Goal: Task Accomplishment & Management: Manage account settings

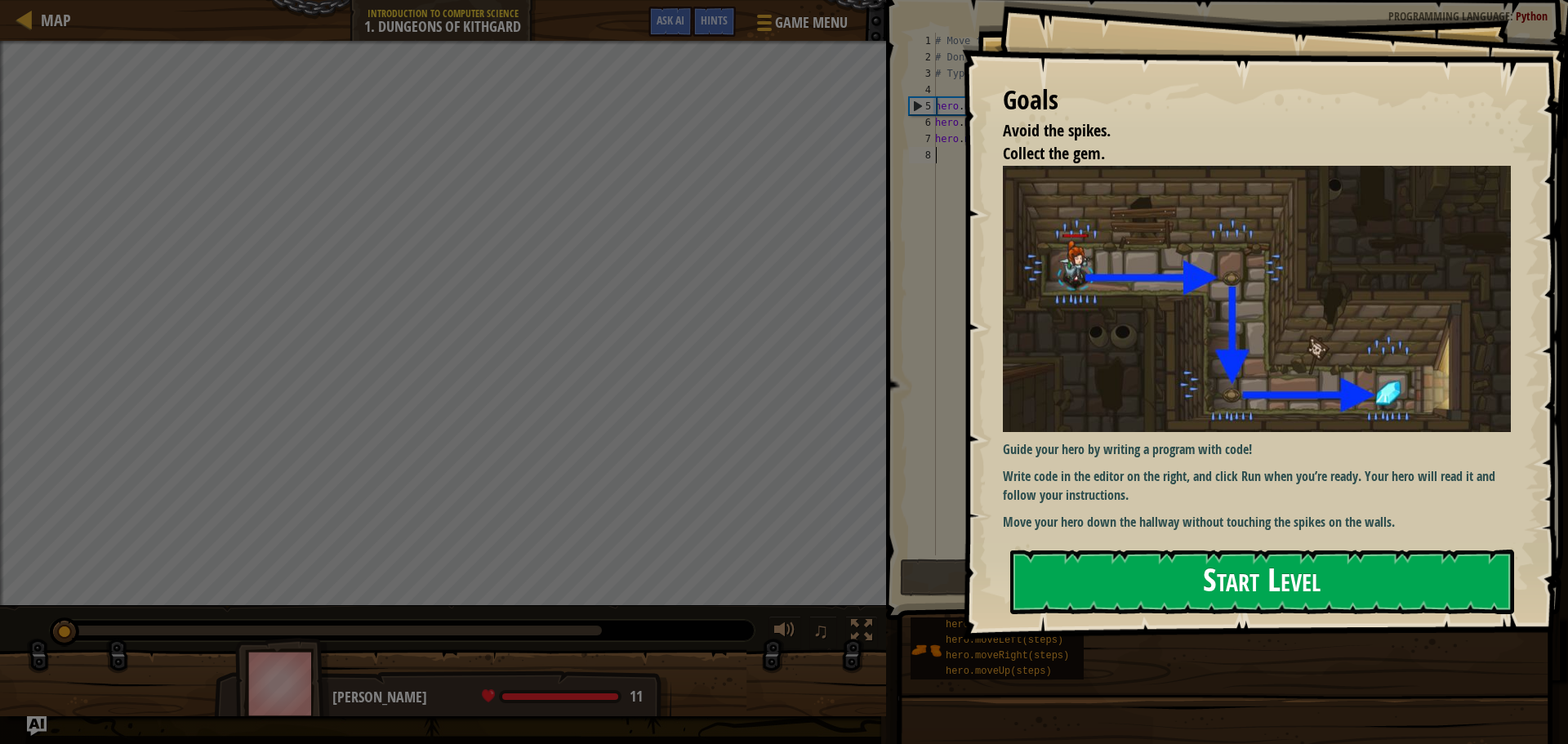
click at [1280, 589] on button "Start Level" at bounding box center [1261, 581] width 504 height 64
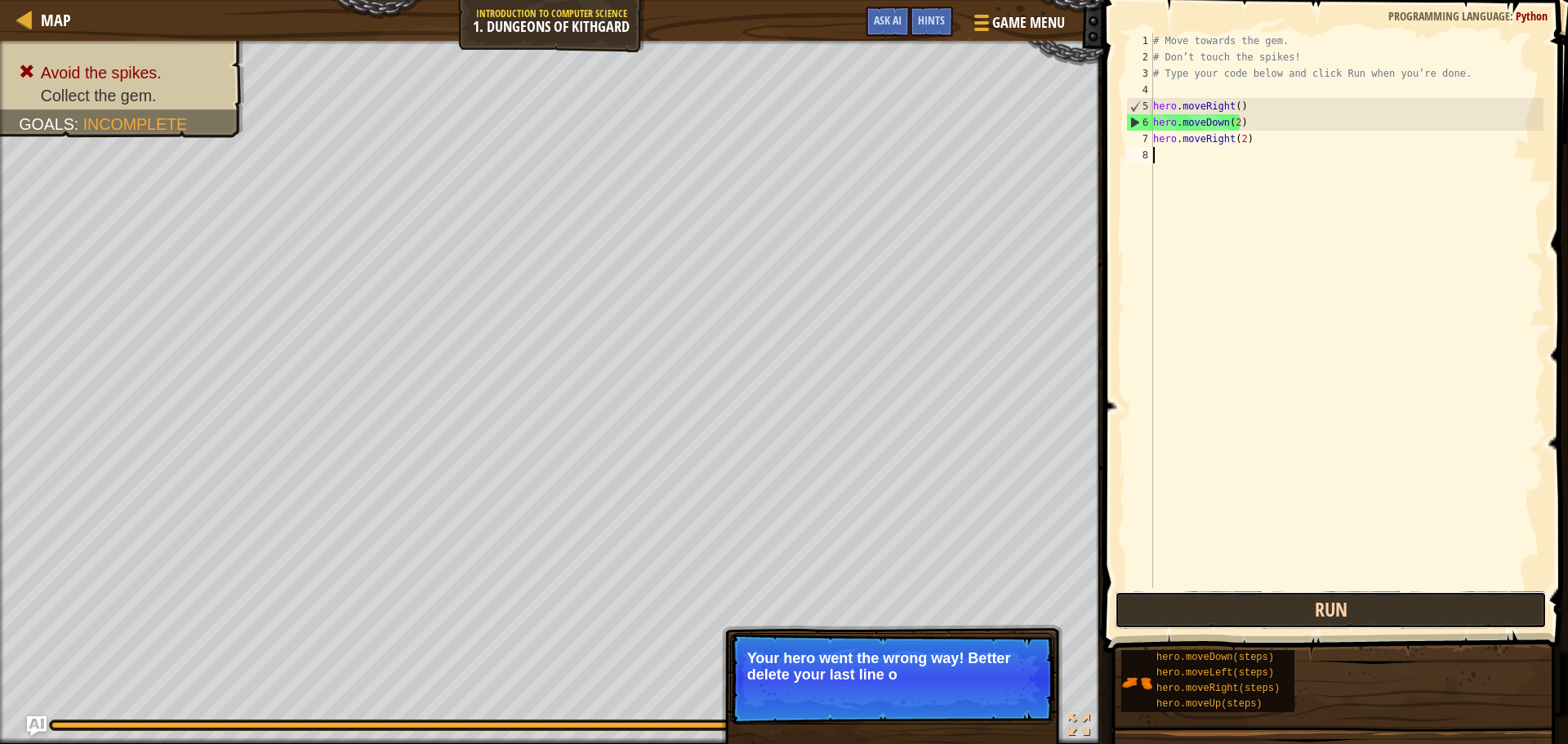
click at [1348, 613] on button "Run" at bounding box center [1330, 610] width 432 height 38
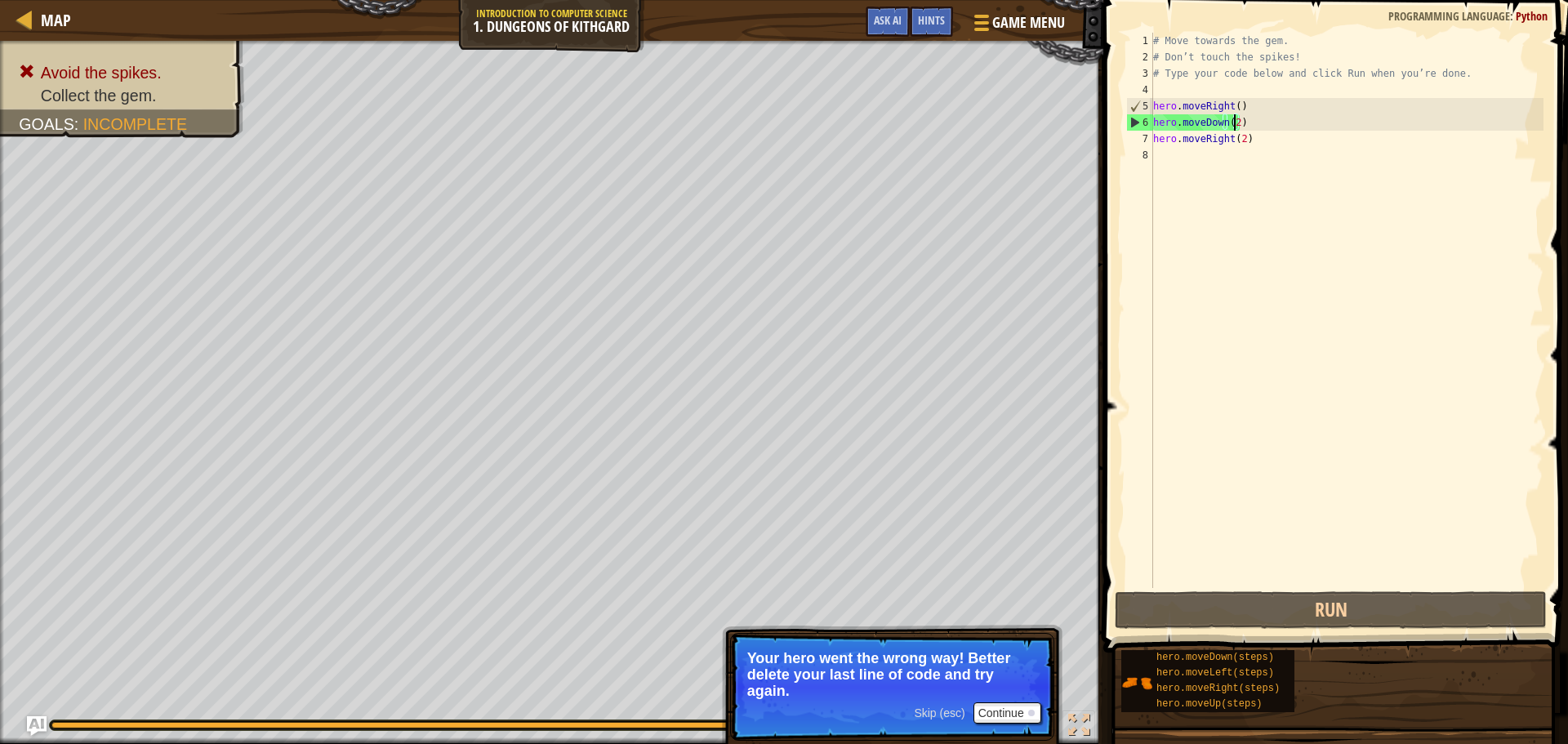
click at [1233, 122] on div "# Move towards the gem. # Don’t touch the spikes! # Type your code below and cl…" at bounding box center [1346, 326] width 394 height 588
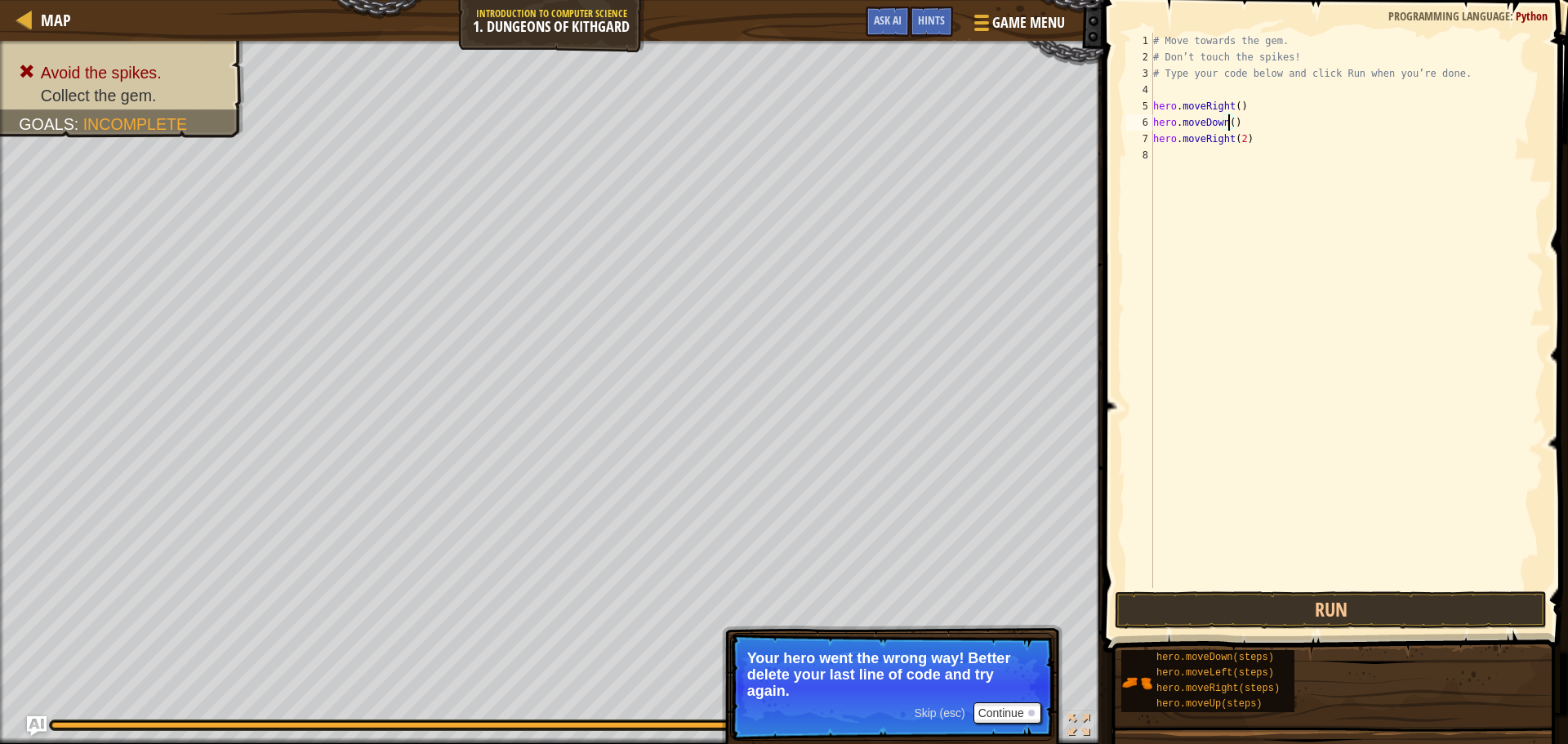
scroll to position [7, 6]
click at [1232, 107] on div "# Move towards the gem. # Don’t touch the spikes! # Type your code below and cl…" at bounding box center [1346, 326] width 394 height 588
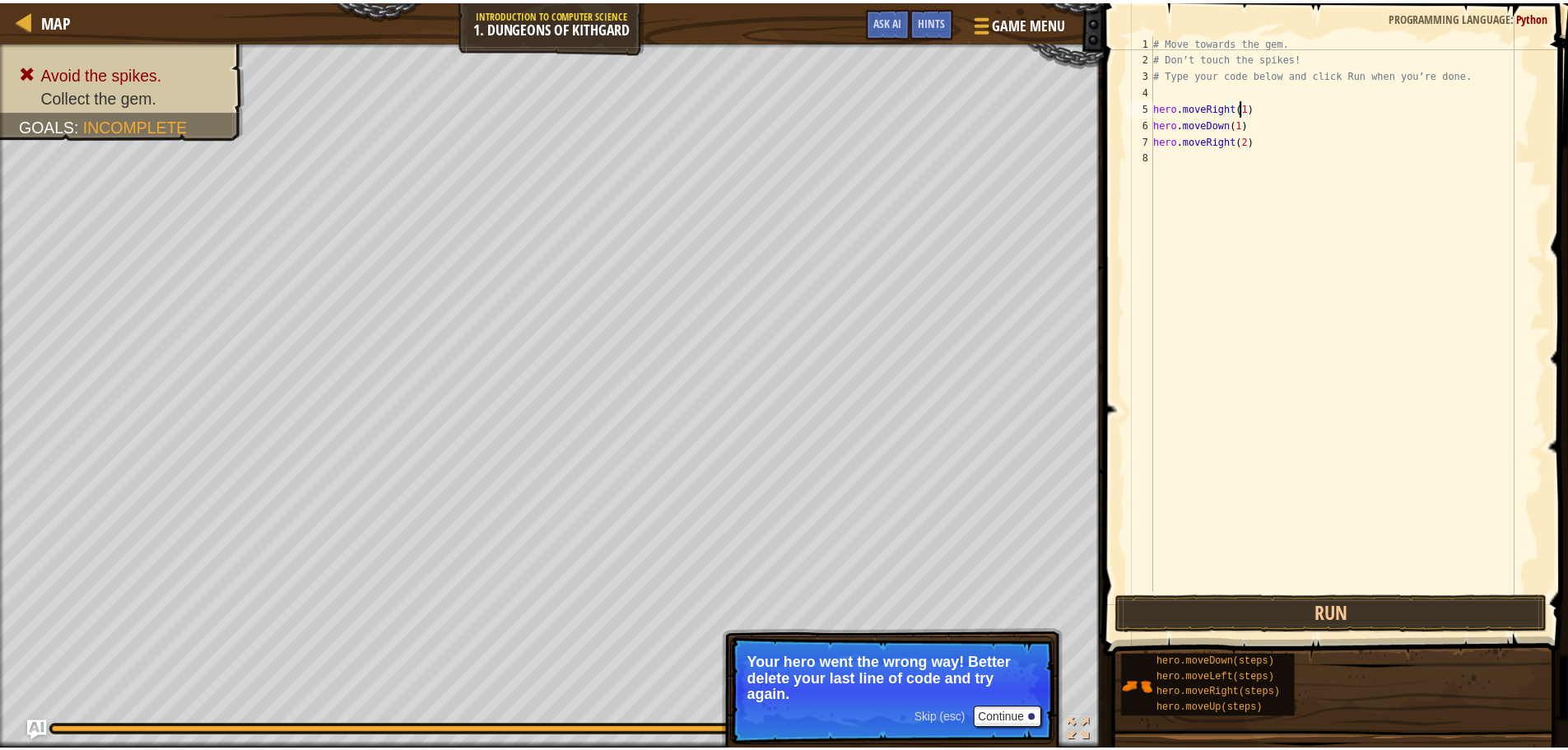
scroll to position [7, 7]
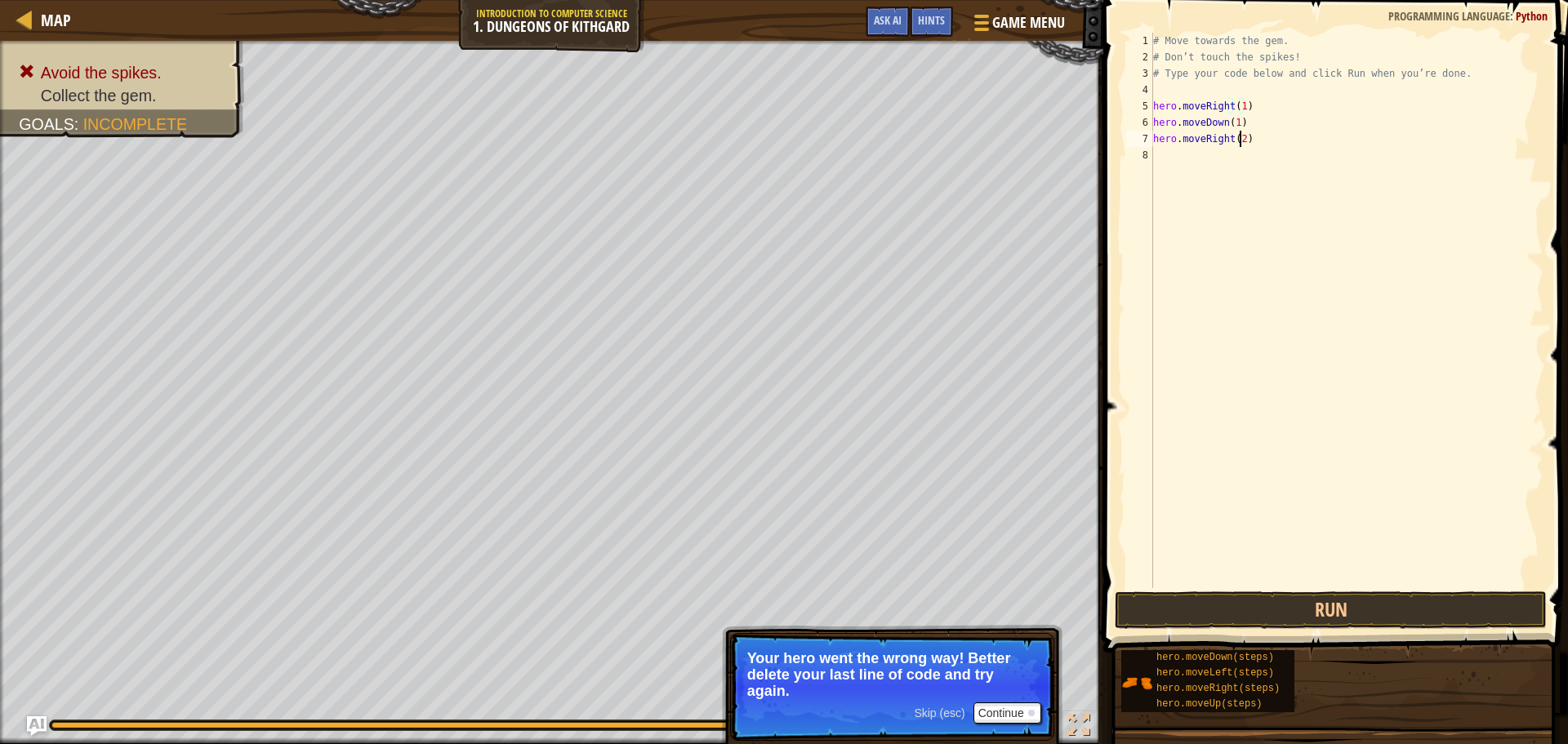
click at [1238, 141] on div "# Move towards the gem. # Don’t touch the spikes! # Type your code below and cl…" at bounding box center [1346, 326] width 394 height 588
type textarea "hero.moveRight(1)"
click at [1320, 612] on button "Run" at bounding box center [1330, 610] width 432 height 38
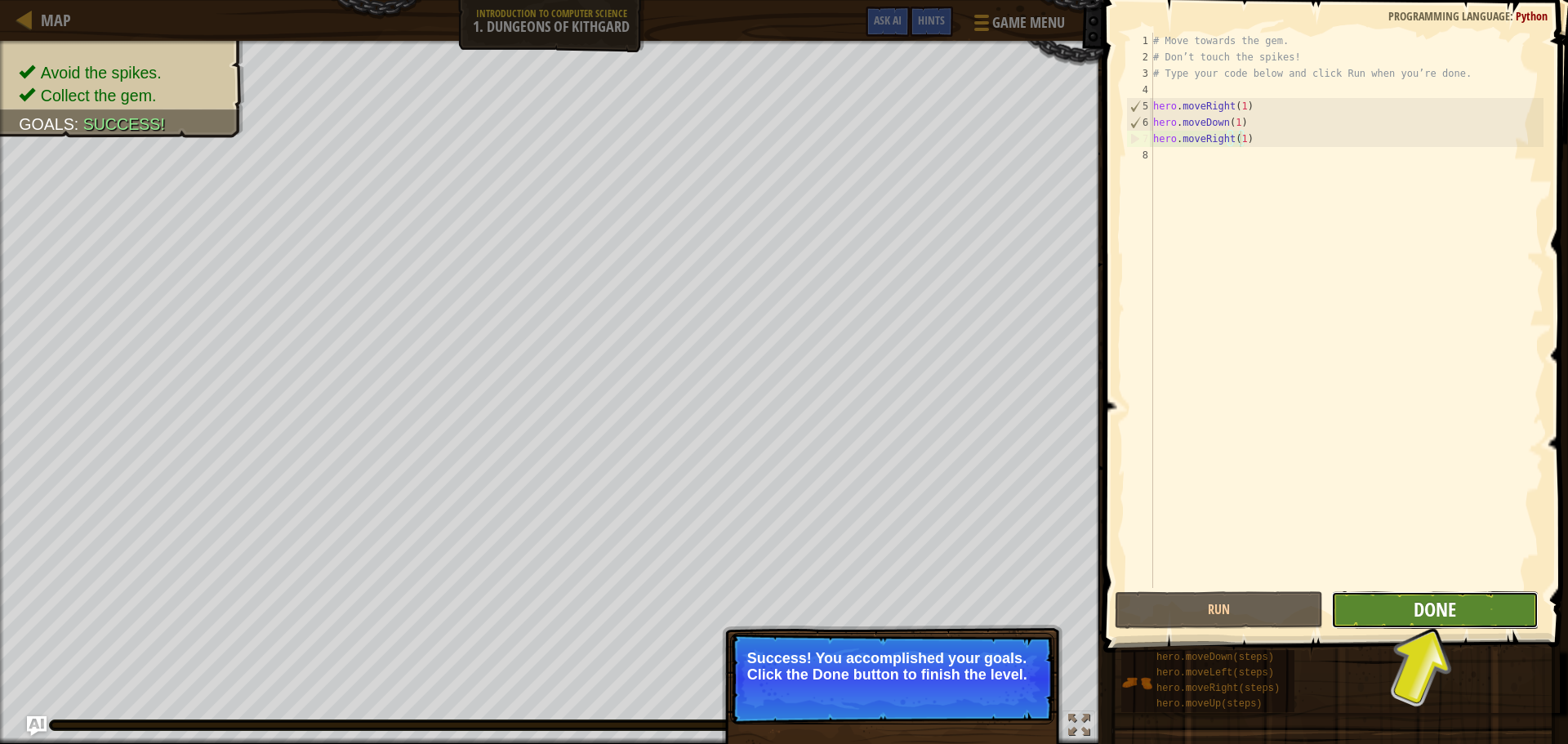
click at [1413, 617] on span "Done" at bounding box center [1435, 609] width 43 height 26
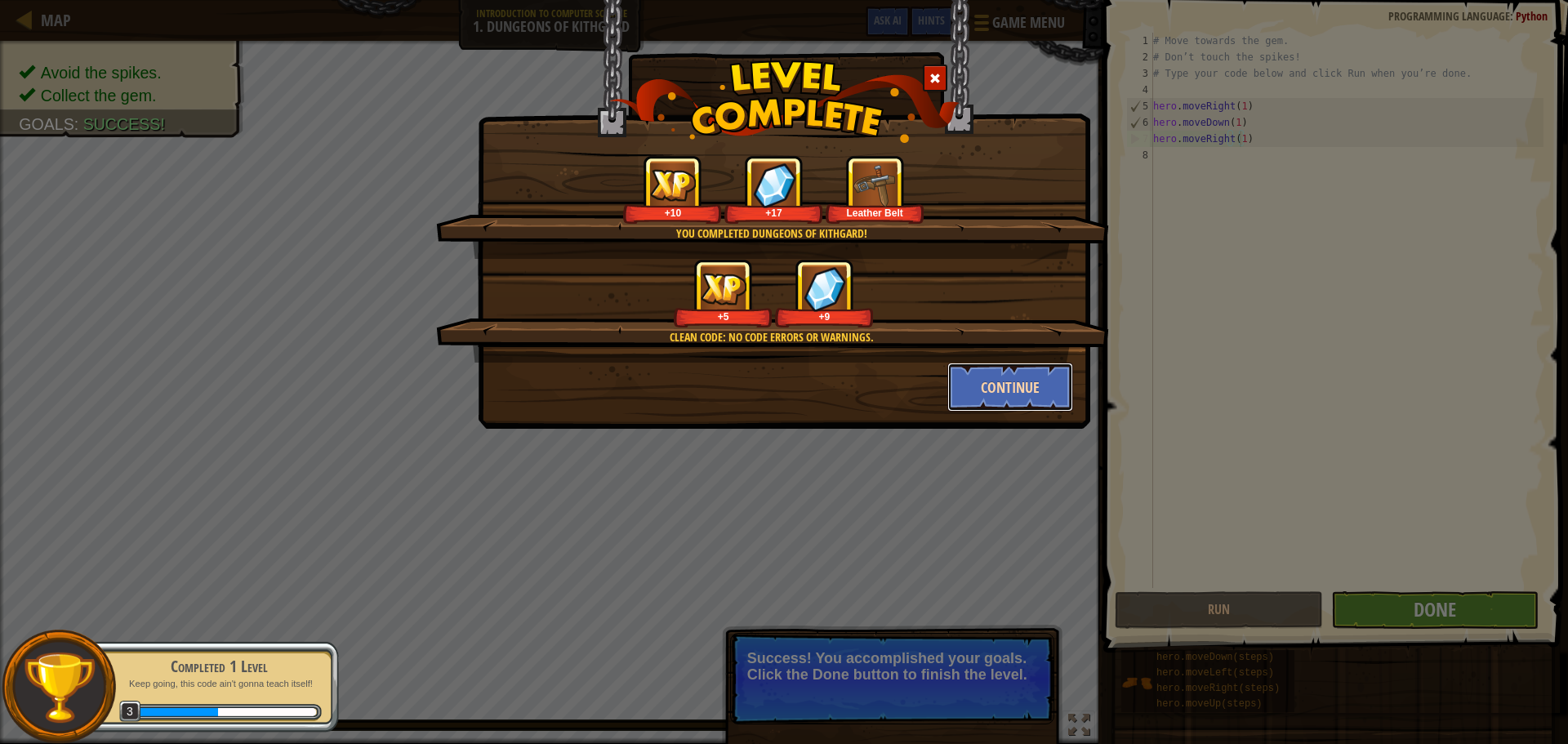
click at [1035, 395] on button "Continue" at bounding box center [1011, 387] width 127 height 49
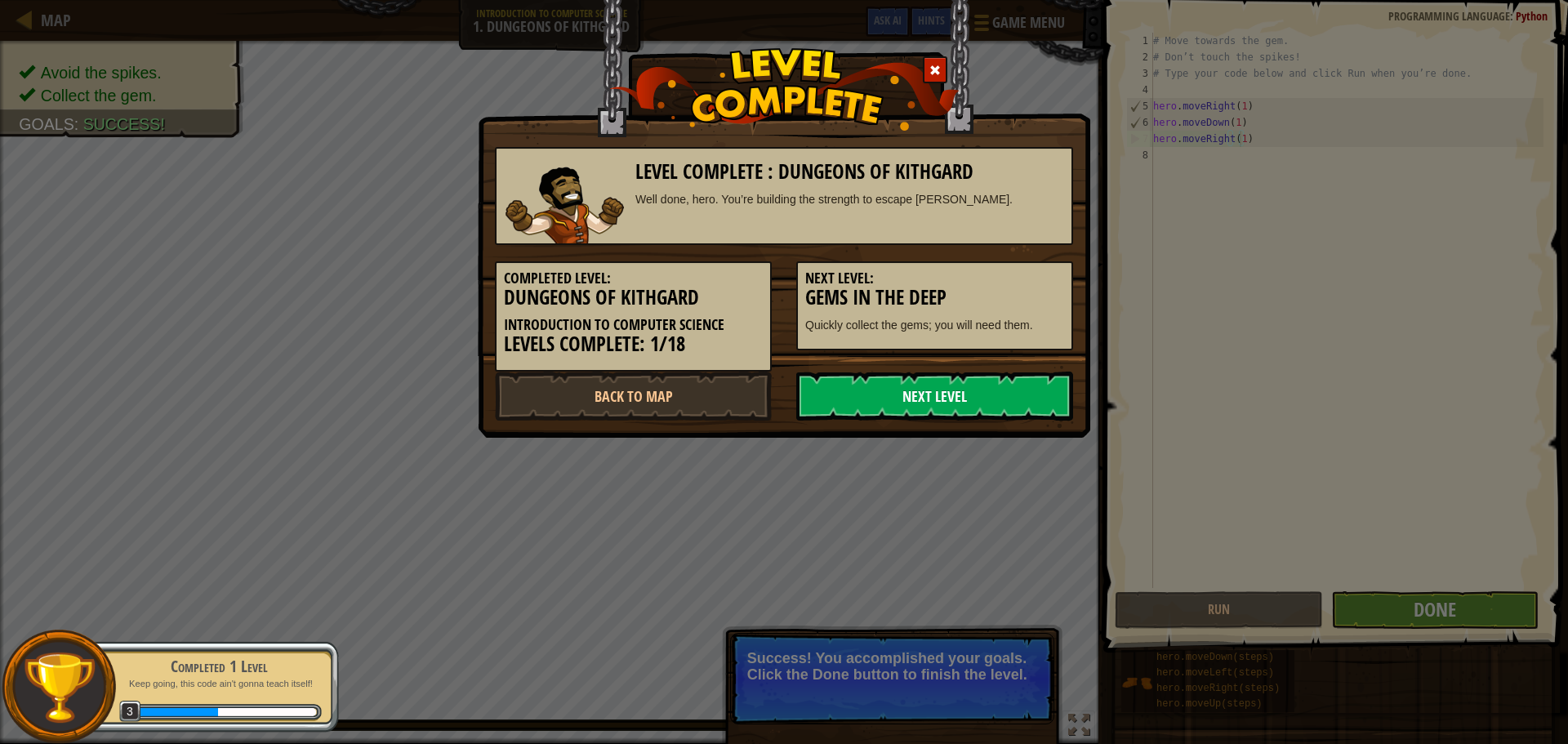
click at [911, 400] on link "Next Level" at bounding box center [934, 396] width 277 height 49
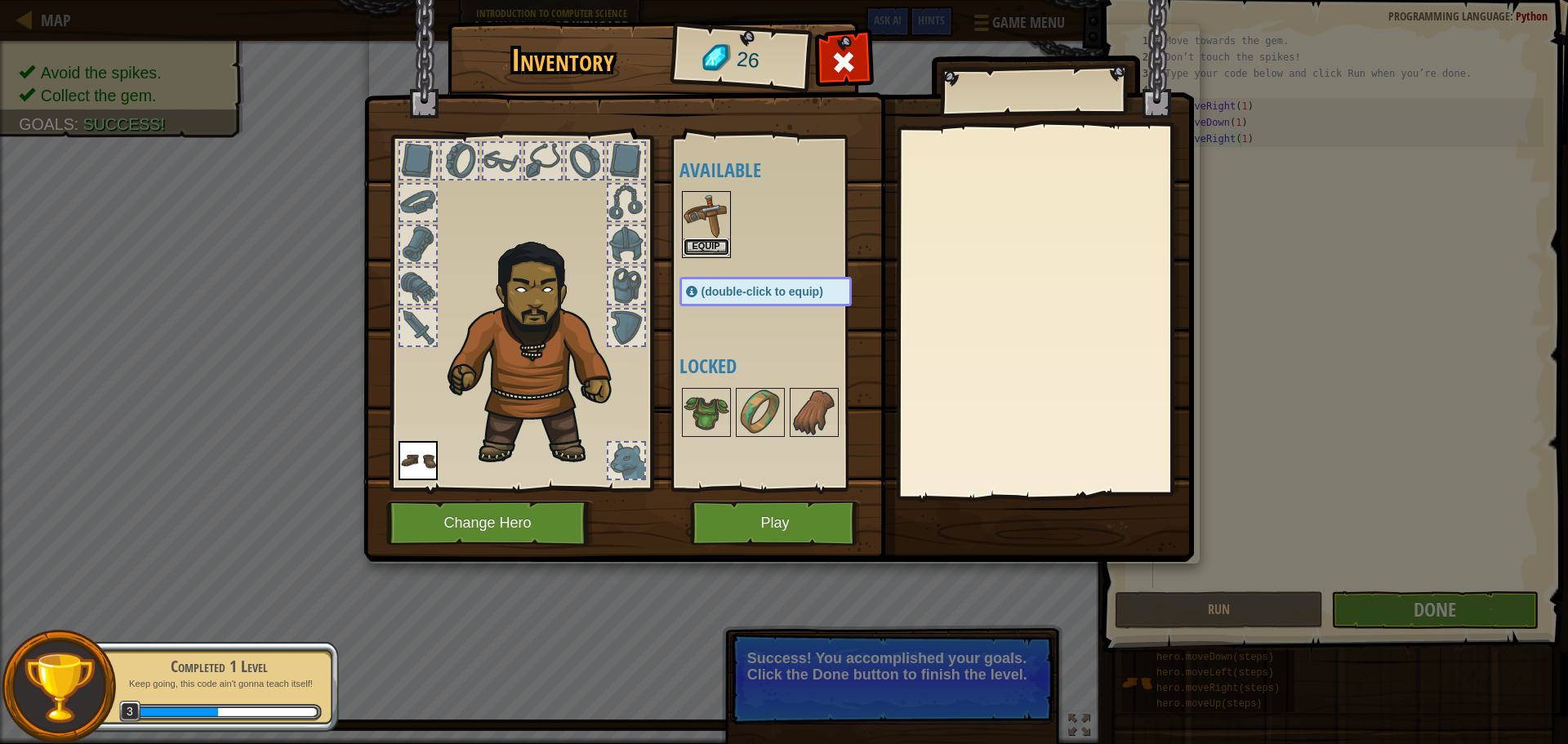
click at [706, 247] on button "Equip" at bounding box center [706, 247] width 46 height 17
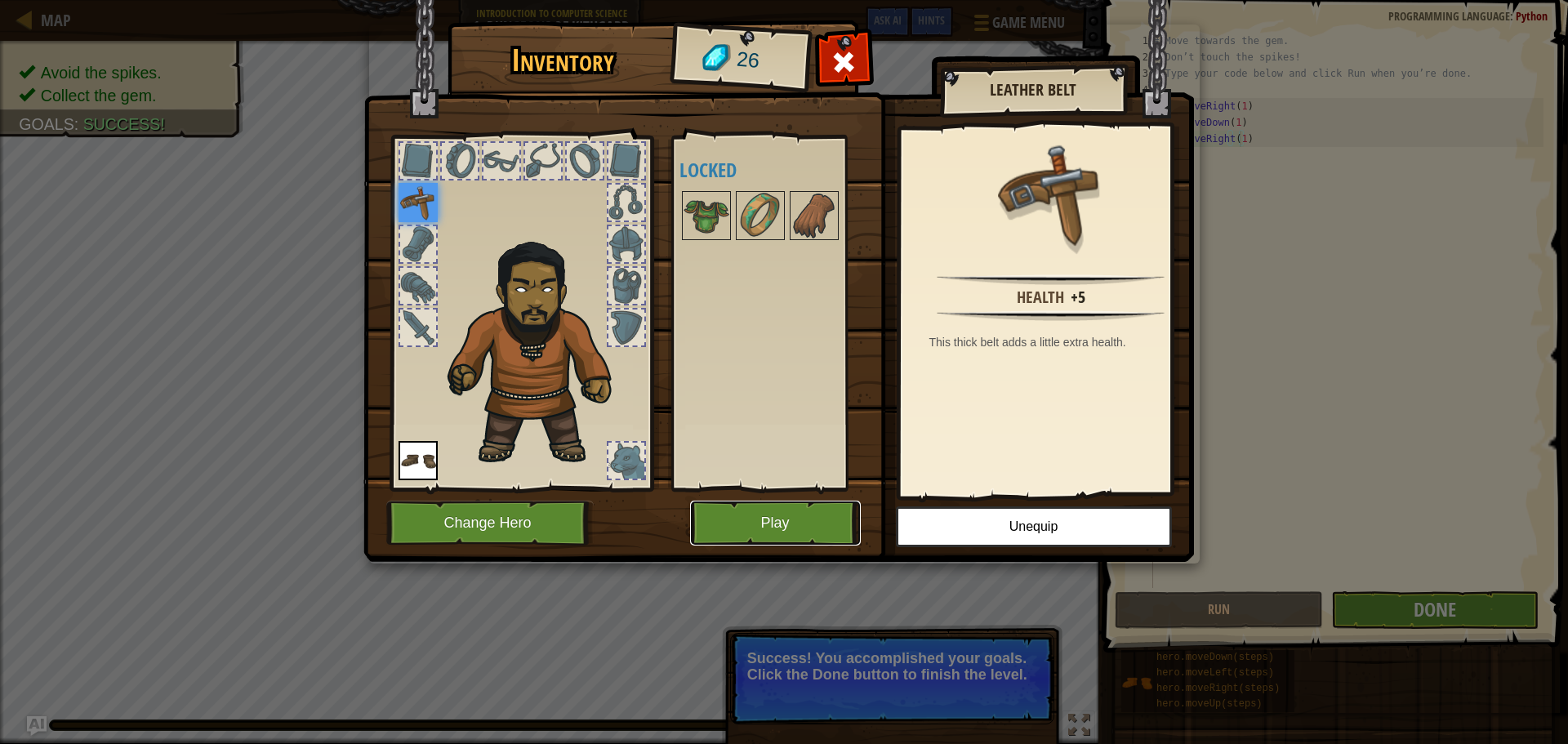
click at [799, 519] on button "Play" at bounding box center [775, 523] width 171 height 45
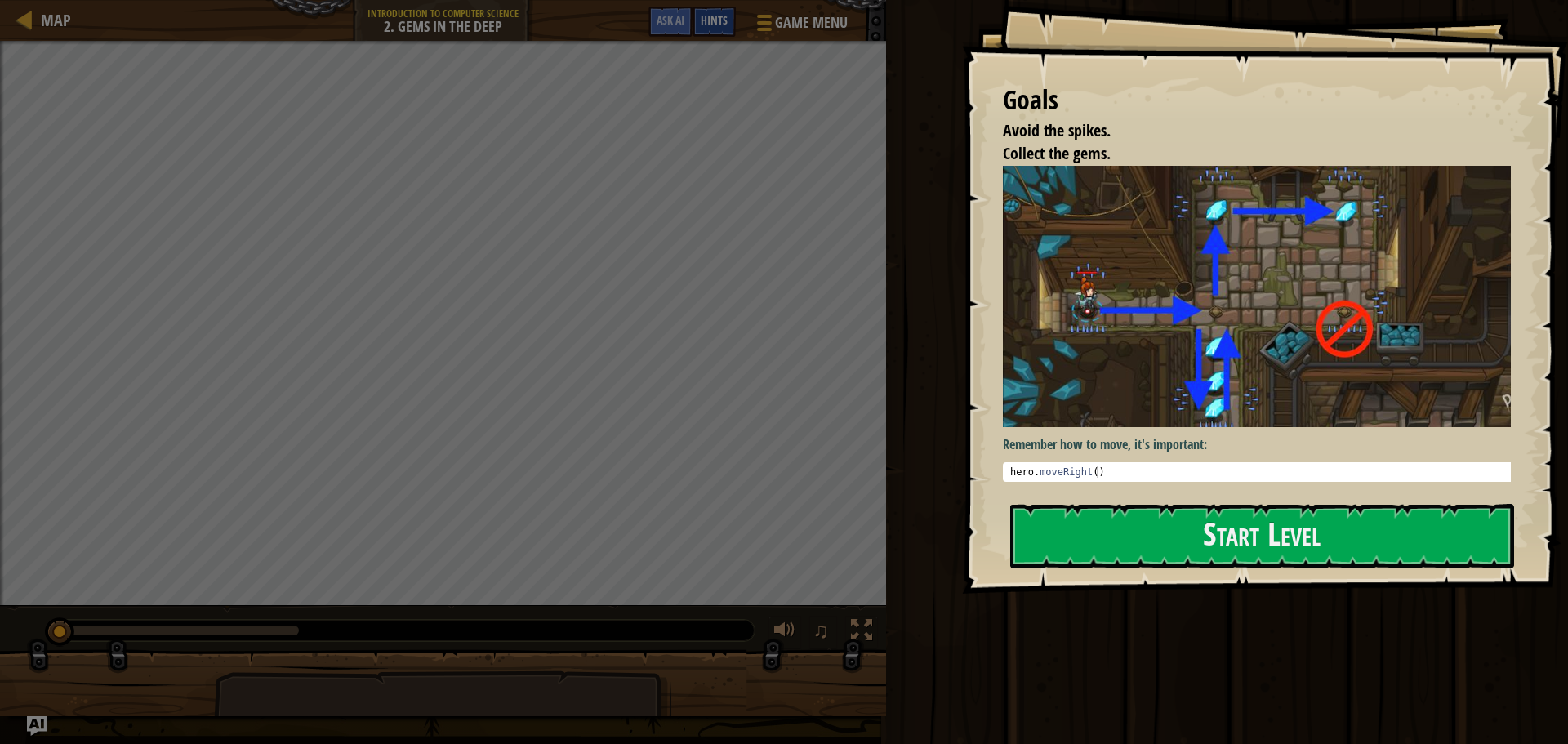
click at [719, 25] on span "Hints" at bounding box center [714, 20] width 27 height 16
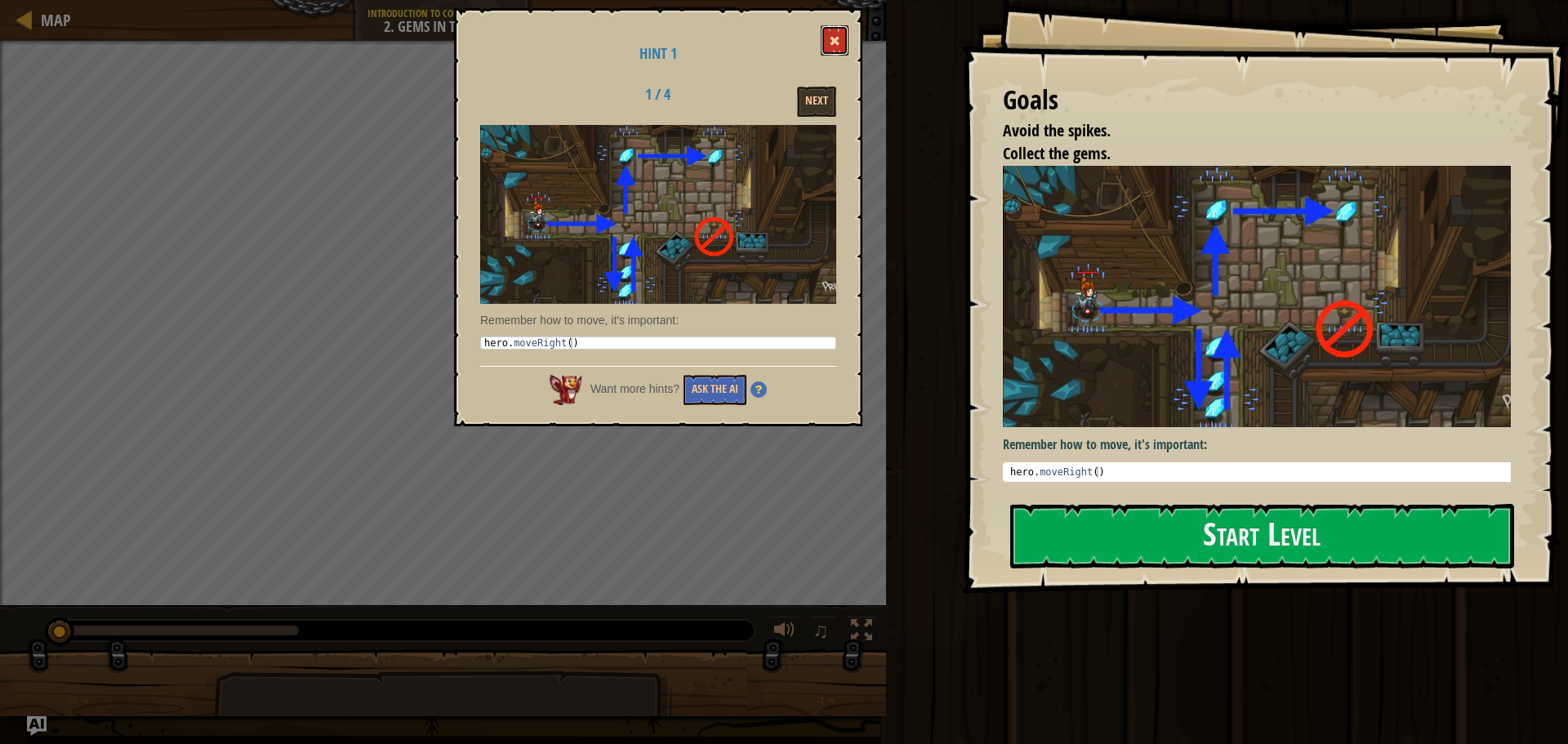
click at [840, 41] on button at bounding box center [835, 40] width 28 height 30
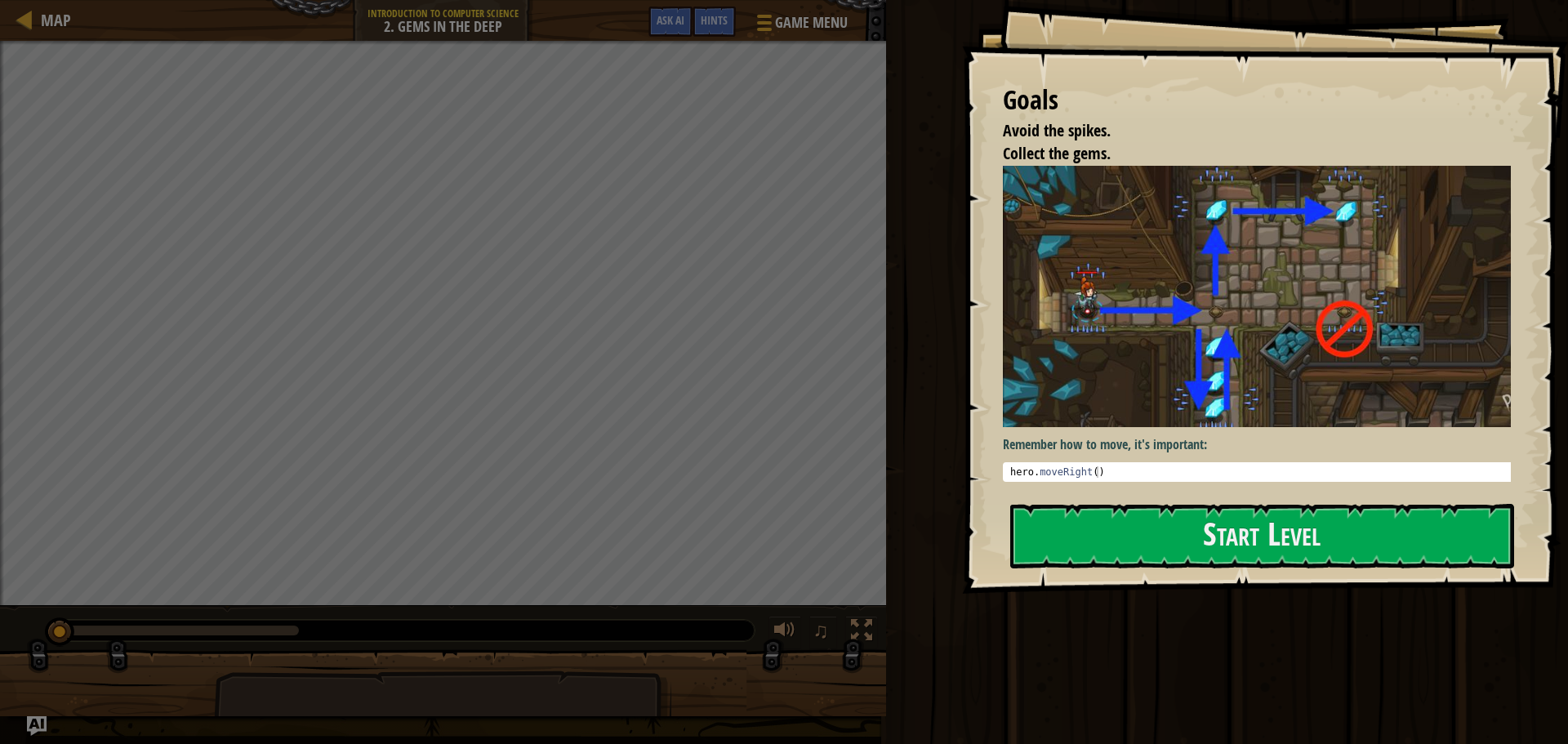
drag, startPoint x: 1270, startPoint y: 127, endPoint x: 1260, endPoint y: 127, distance: 10.0
click at [1260, 127] on li "Avoid the spikes." at bounding box center [1245, 131] width 525 height 24
click at [1210, 538] on button "Start Level" at bounding box center [1261, 536] width 504 height 64
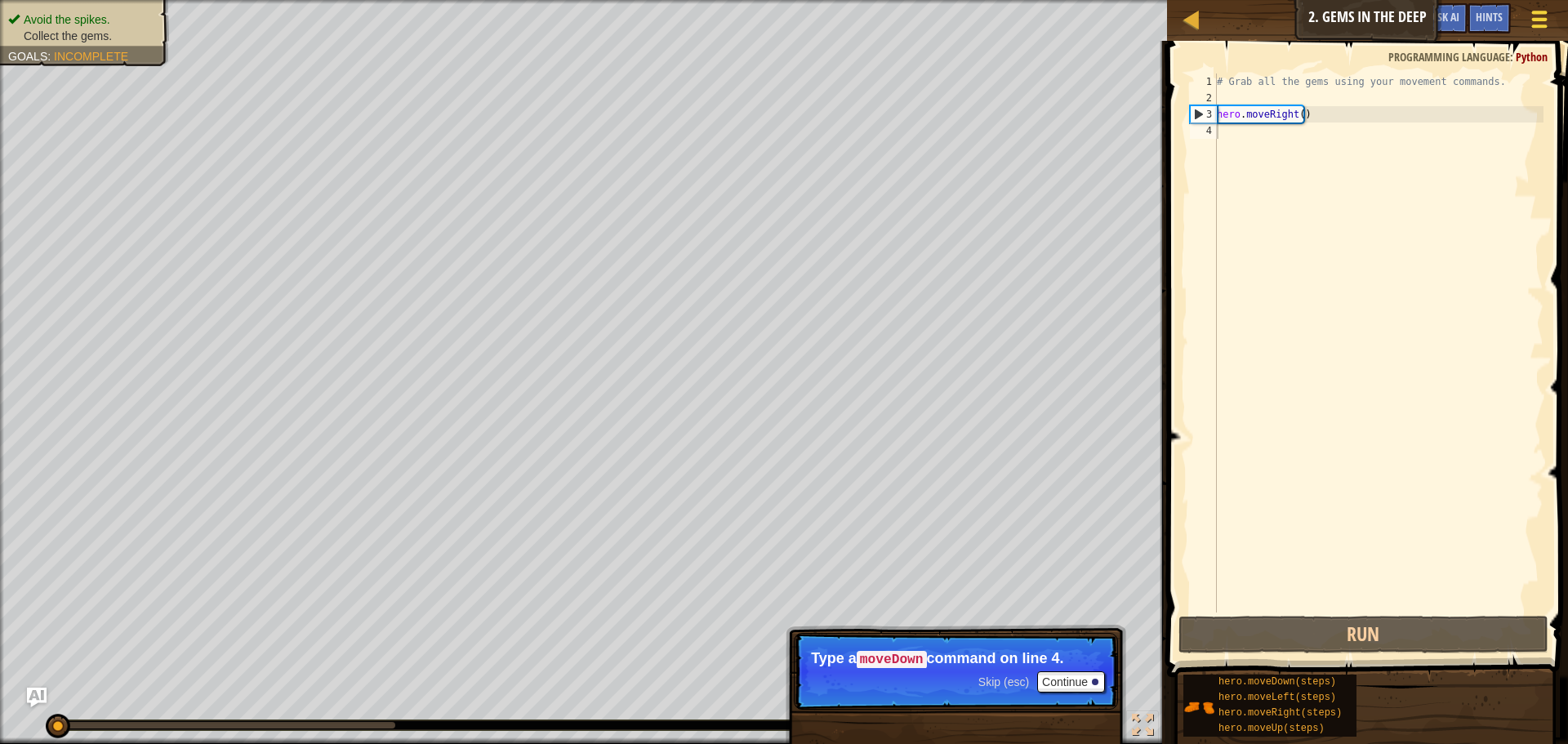
click at [1538, 21] on span at bounding box center [1539, 20] width 16 height 3
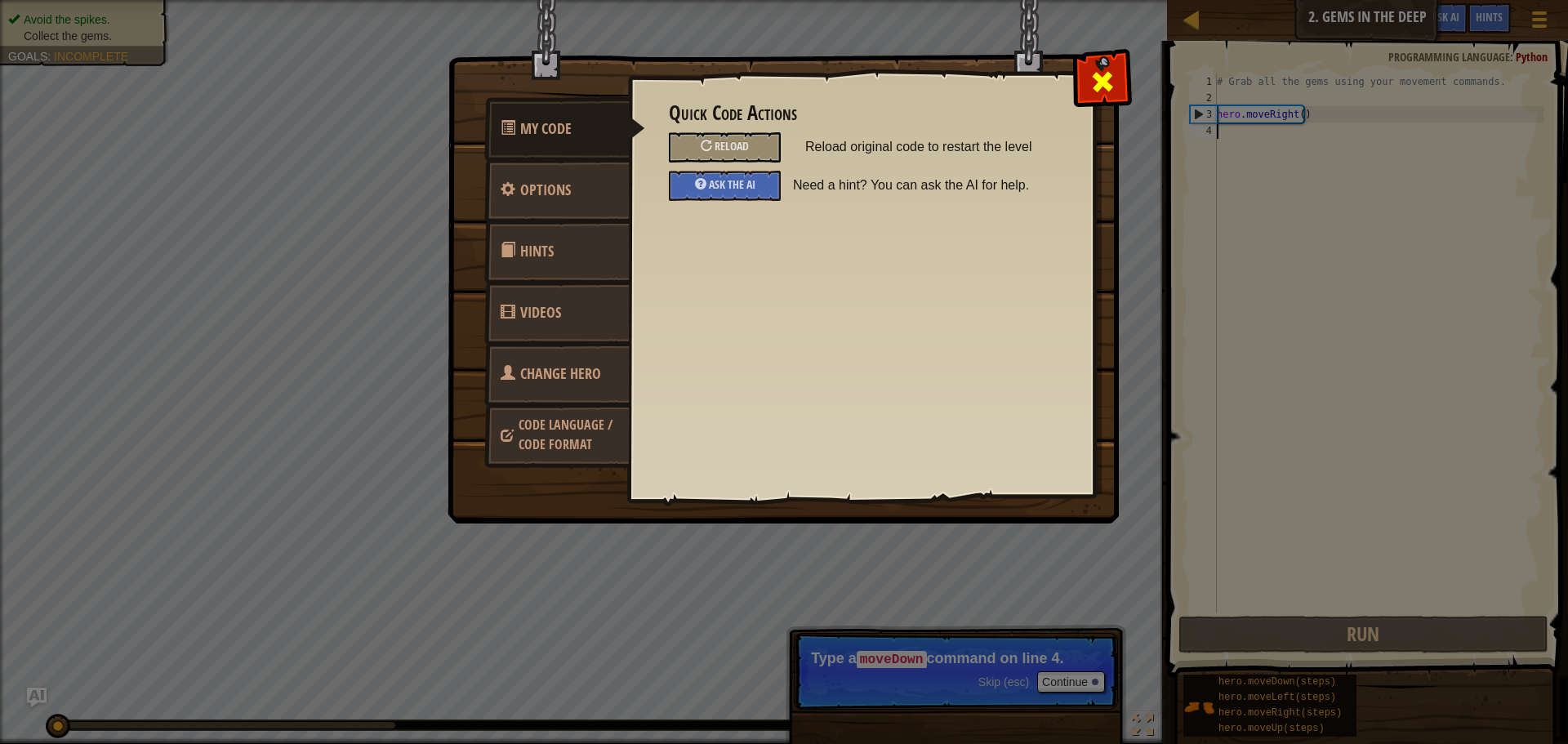
click at [1098, 81] on span at bounding box center [1103, 81] width 26 height 26
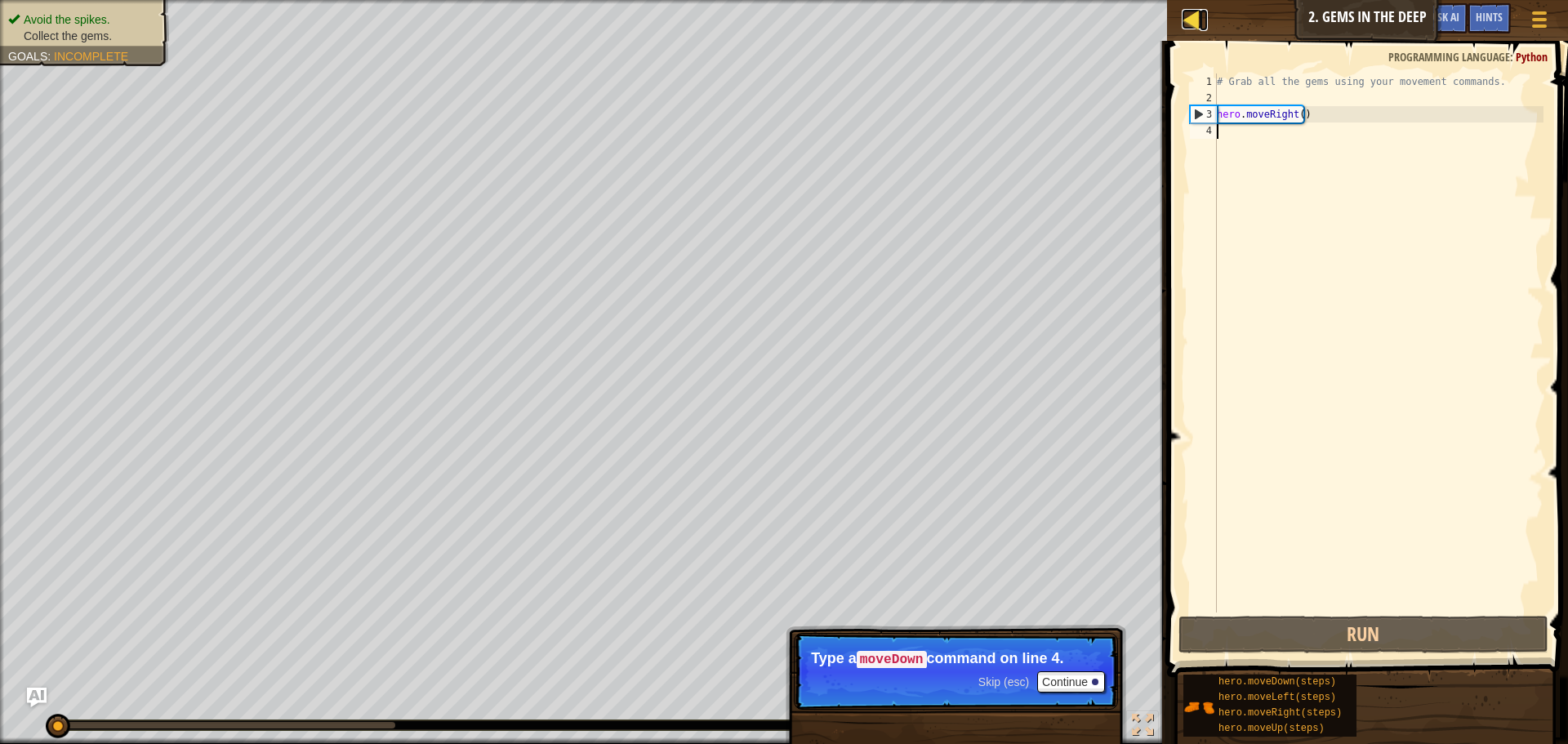
click at [1201, 21] on div at bounding box center [1191, 19] width 21 height 21
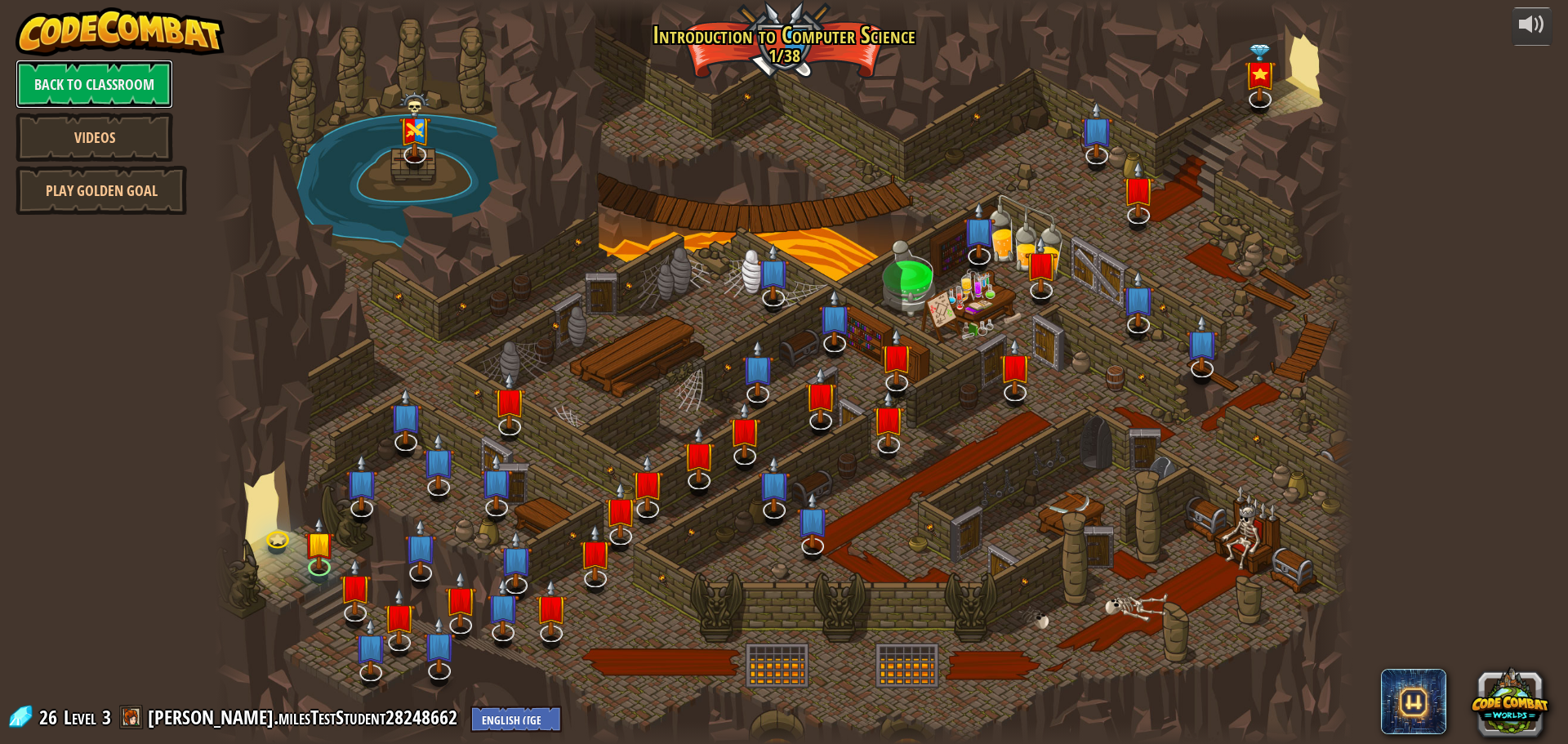
click at [44, 72] on link "Back to Classroom" at bounding box center [95, 84] width 158 height 49
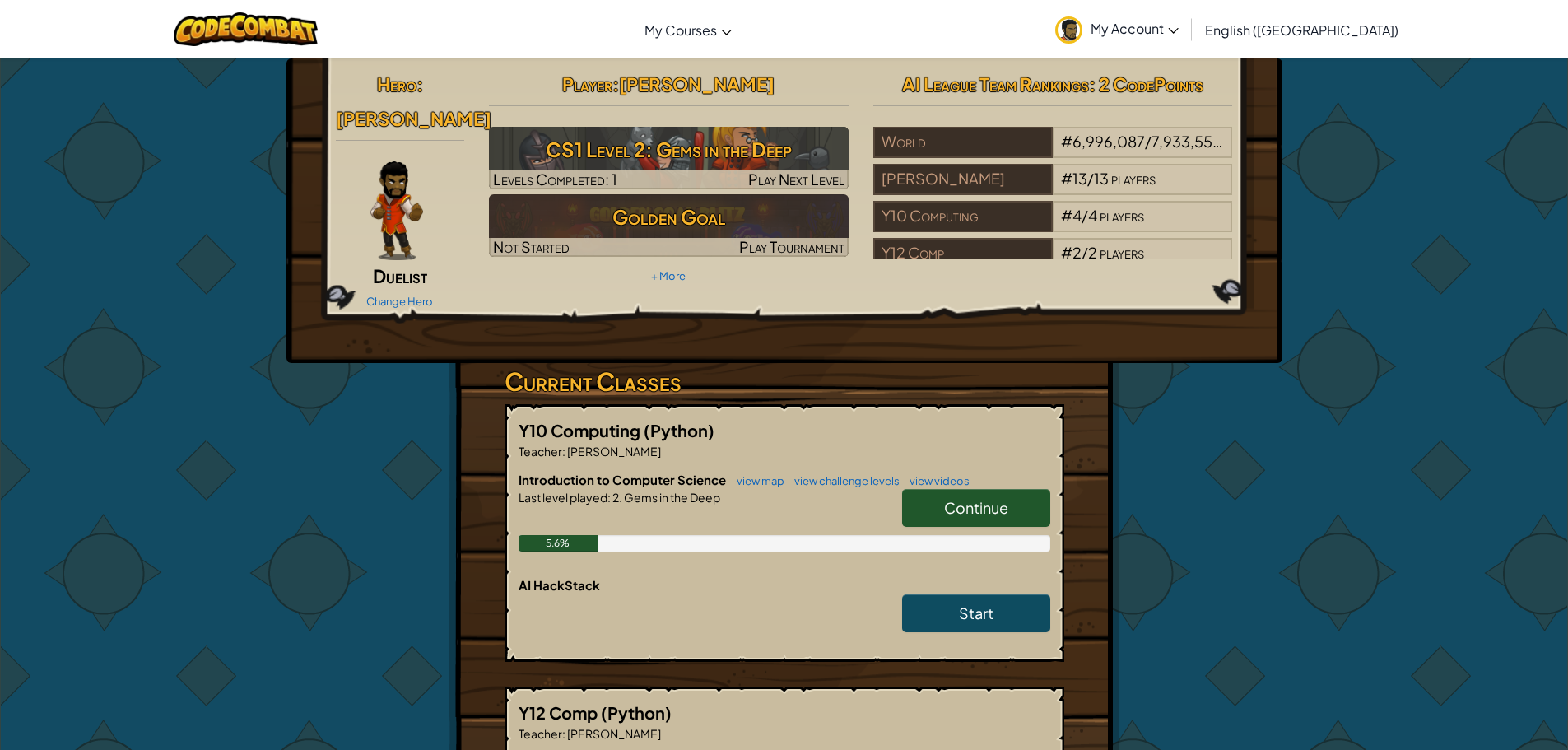
click at [1178, 20] on span "My Account" at bounding box center [1135, 28] width 88 height 17
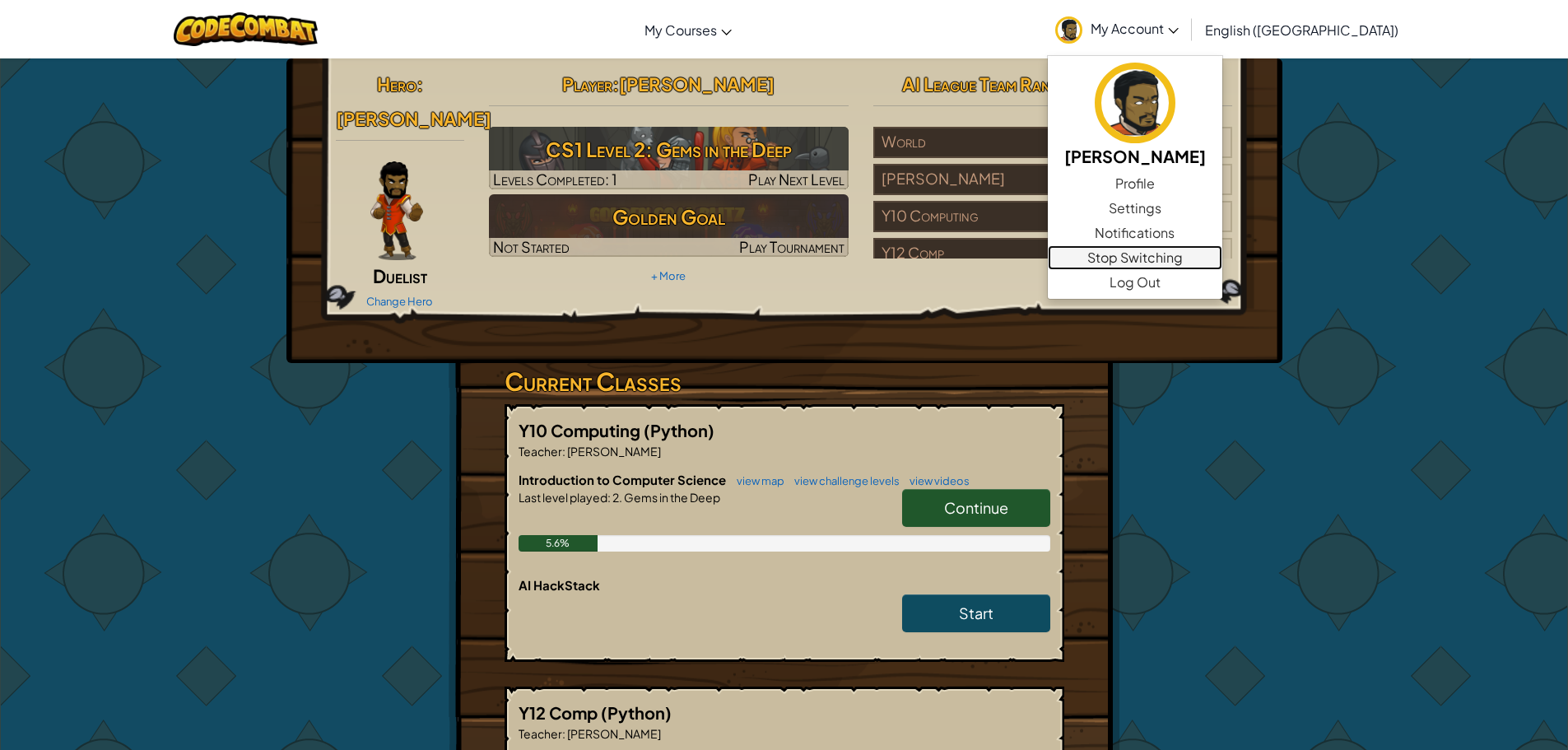
click at [1212, 248] on link "Stop Switching" at bounding box center [1135, 258] width 175 height 25
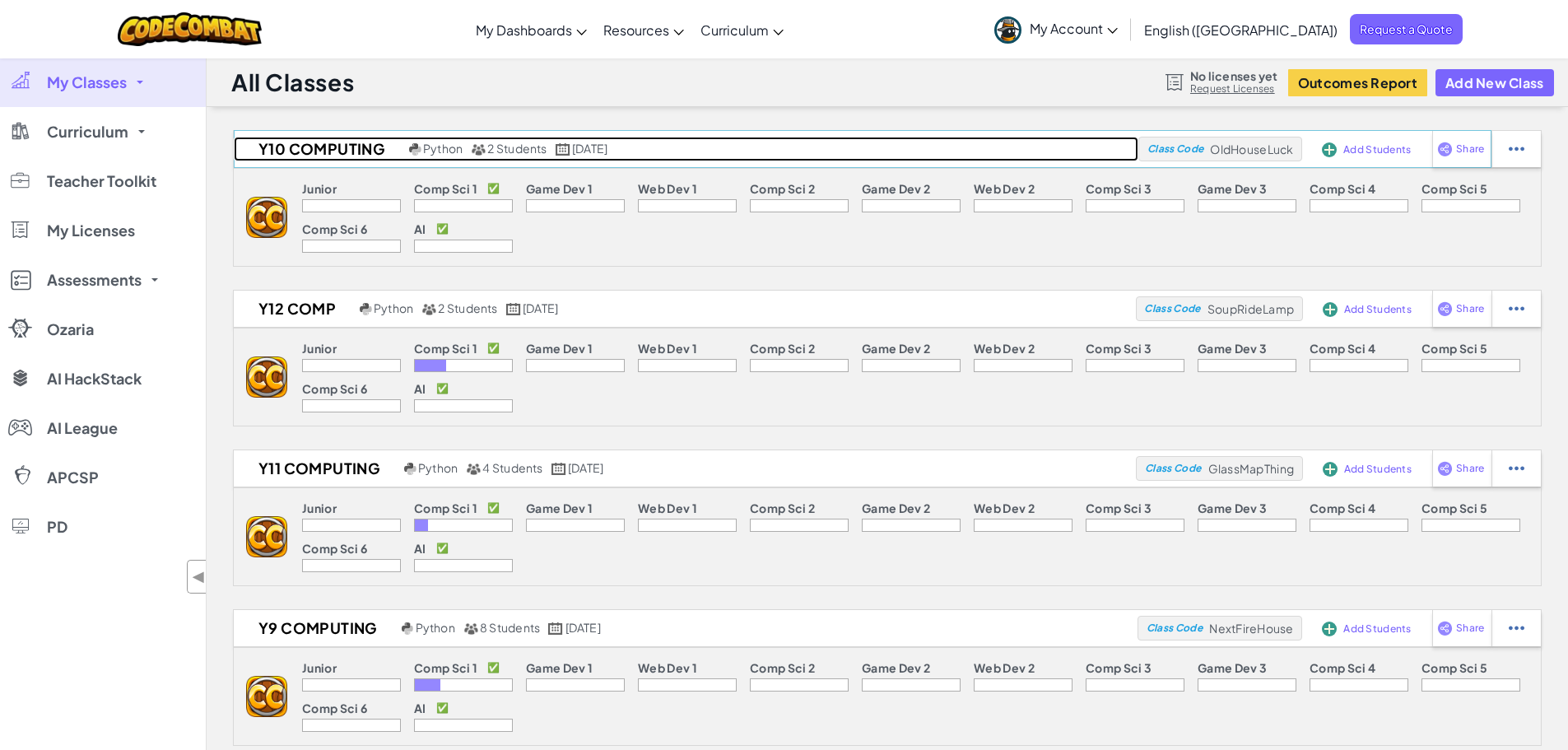
click at [298, 151] on h2 "Y10 Computing" at bounding box center [319, 149] width 172 height 25
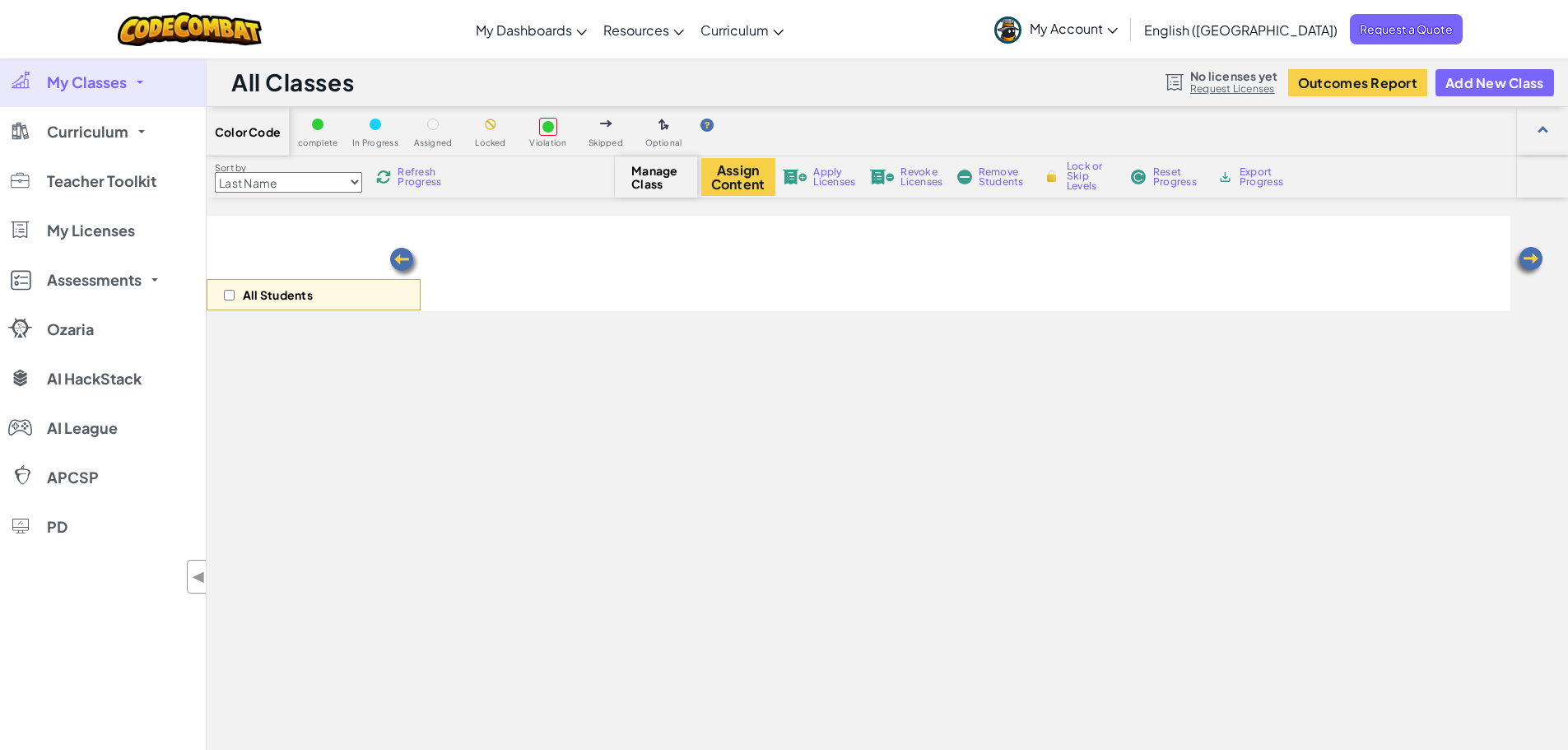
select select "560f1a9f22961295f9427742"
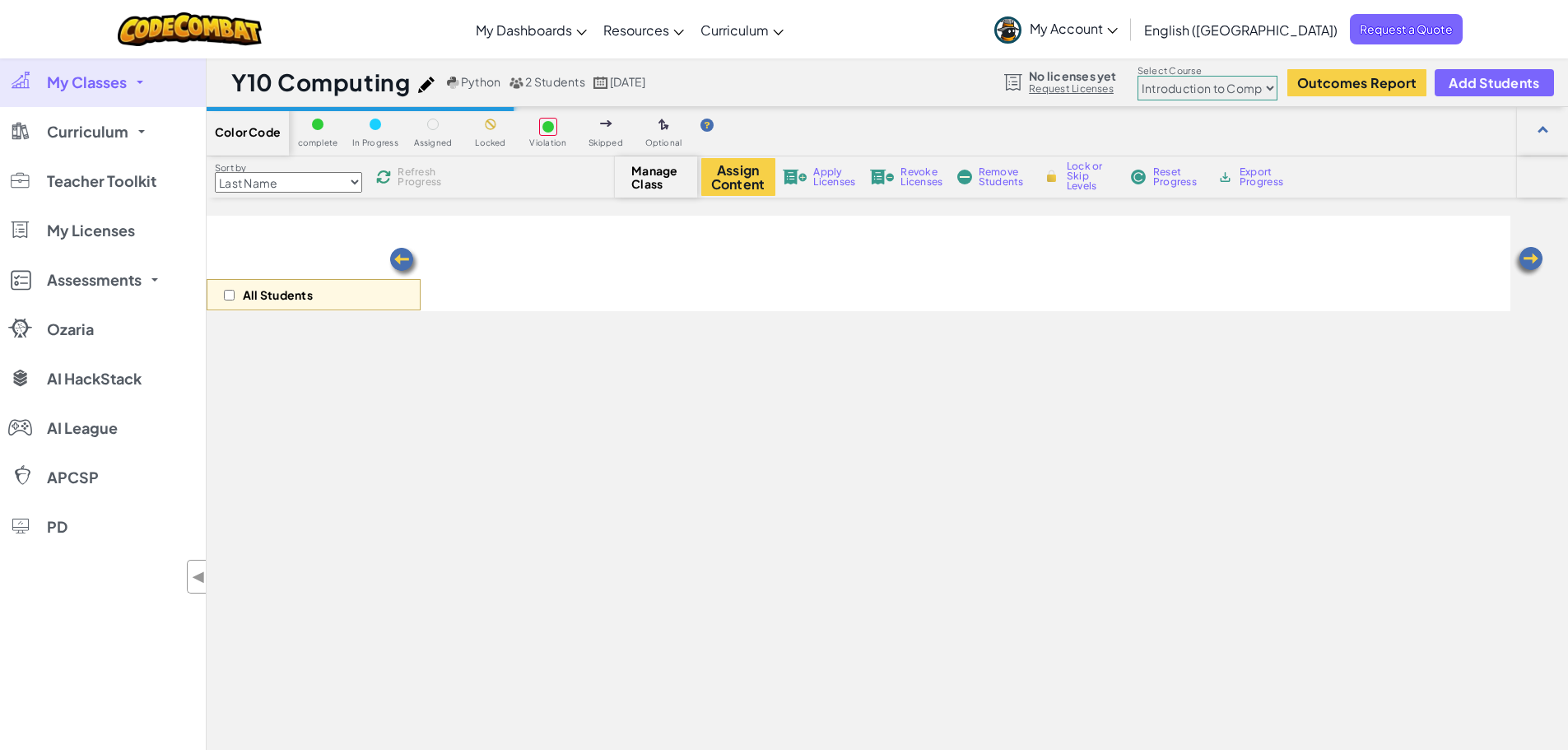
click at [207, 292] on div "All Students" at bounding box center [313, 295] width 214 height 31
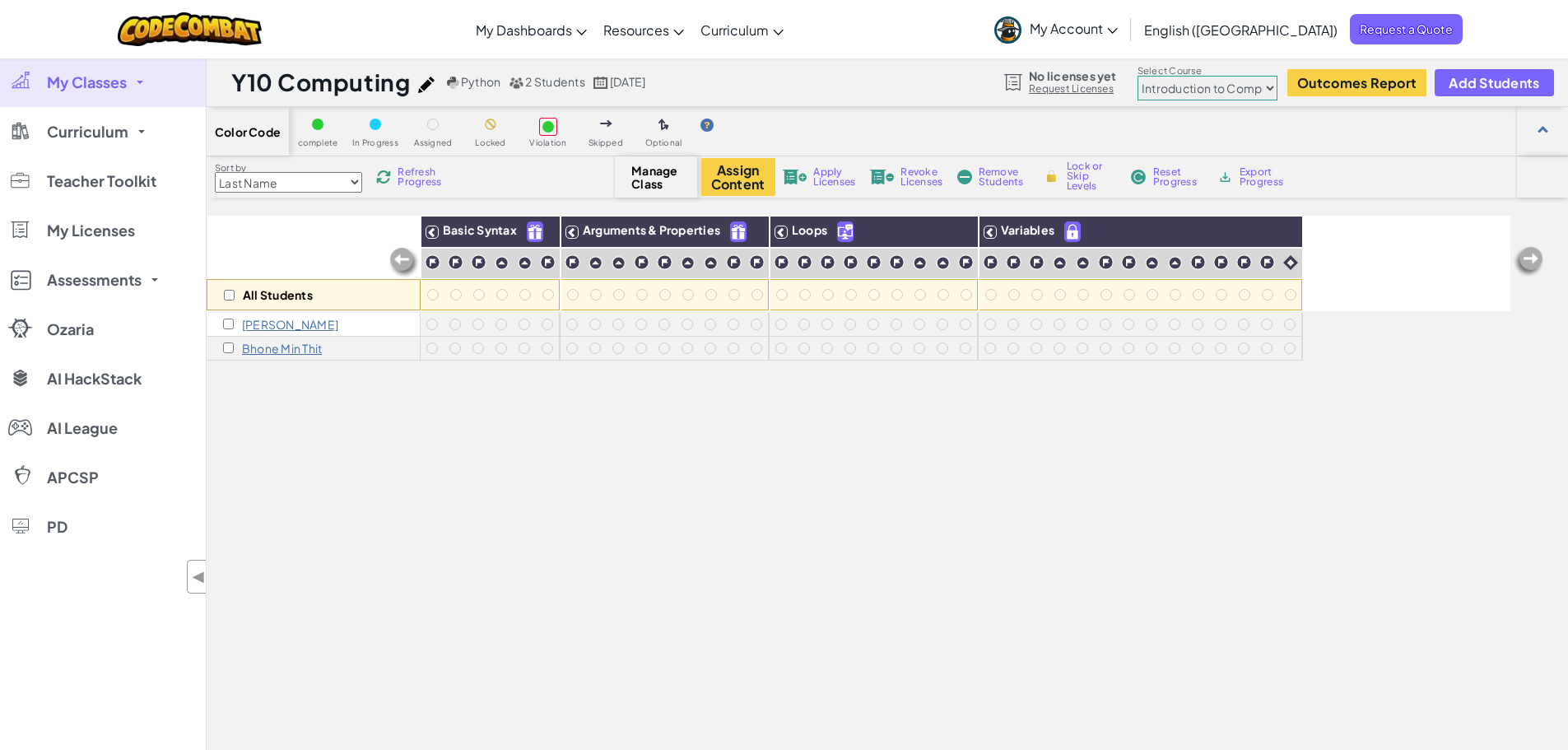
click at [270, 351] on p "Bhone Min Thit" at bounding box center [282, 348] width 80 height 13
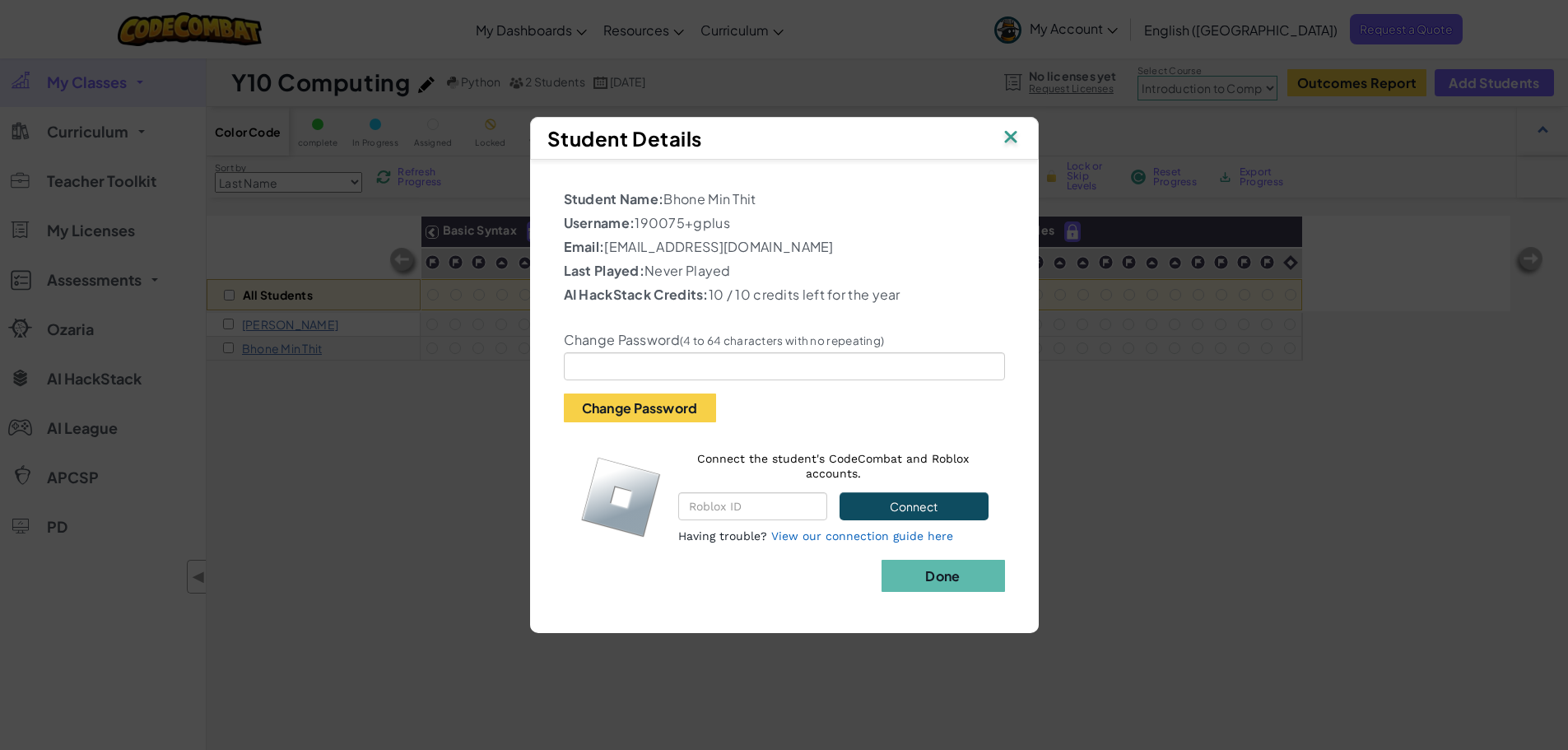
click at [1015, 139] on img at bounding box center [1011, 138] width 22 height 25
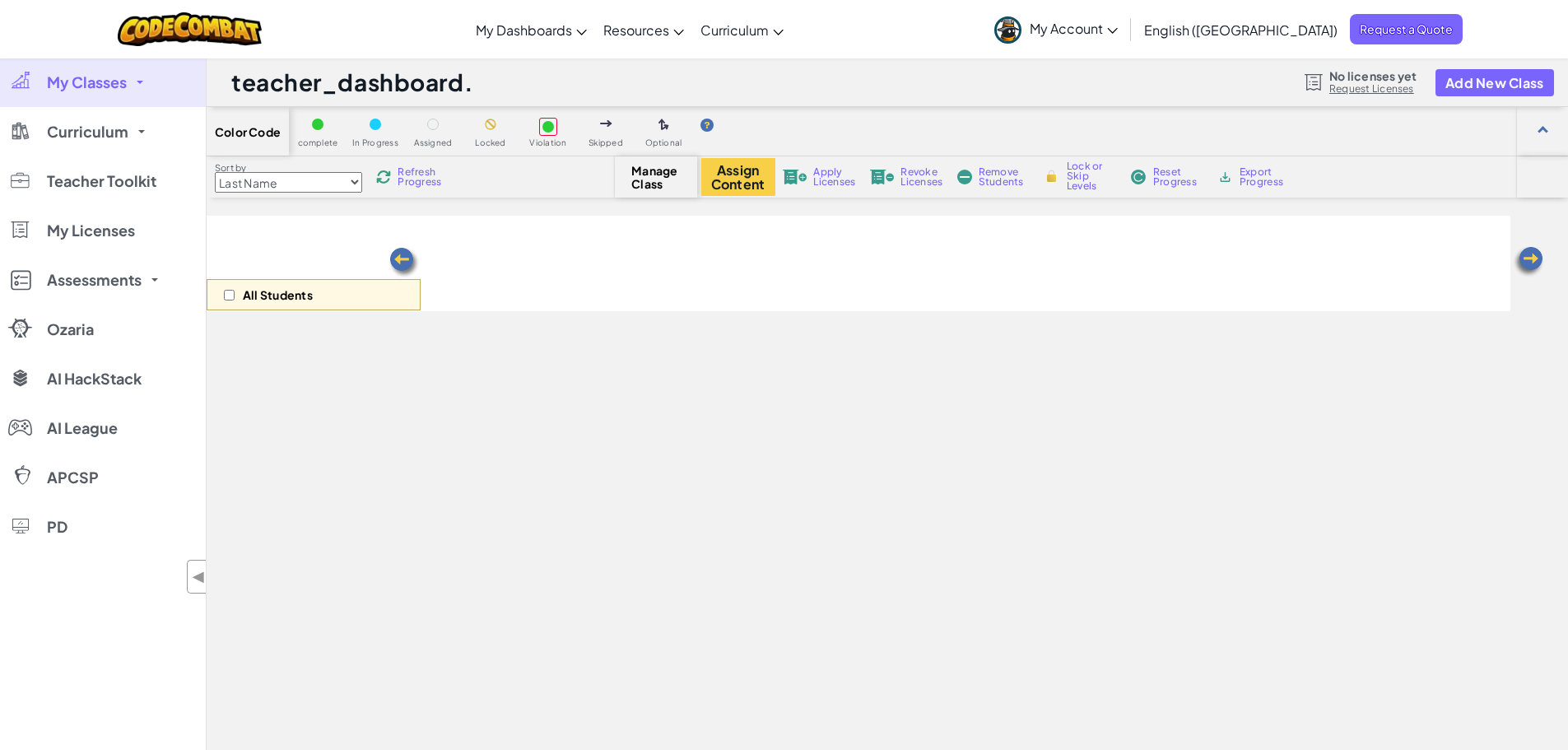
select select "560f1a9f22961295f9427742"
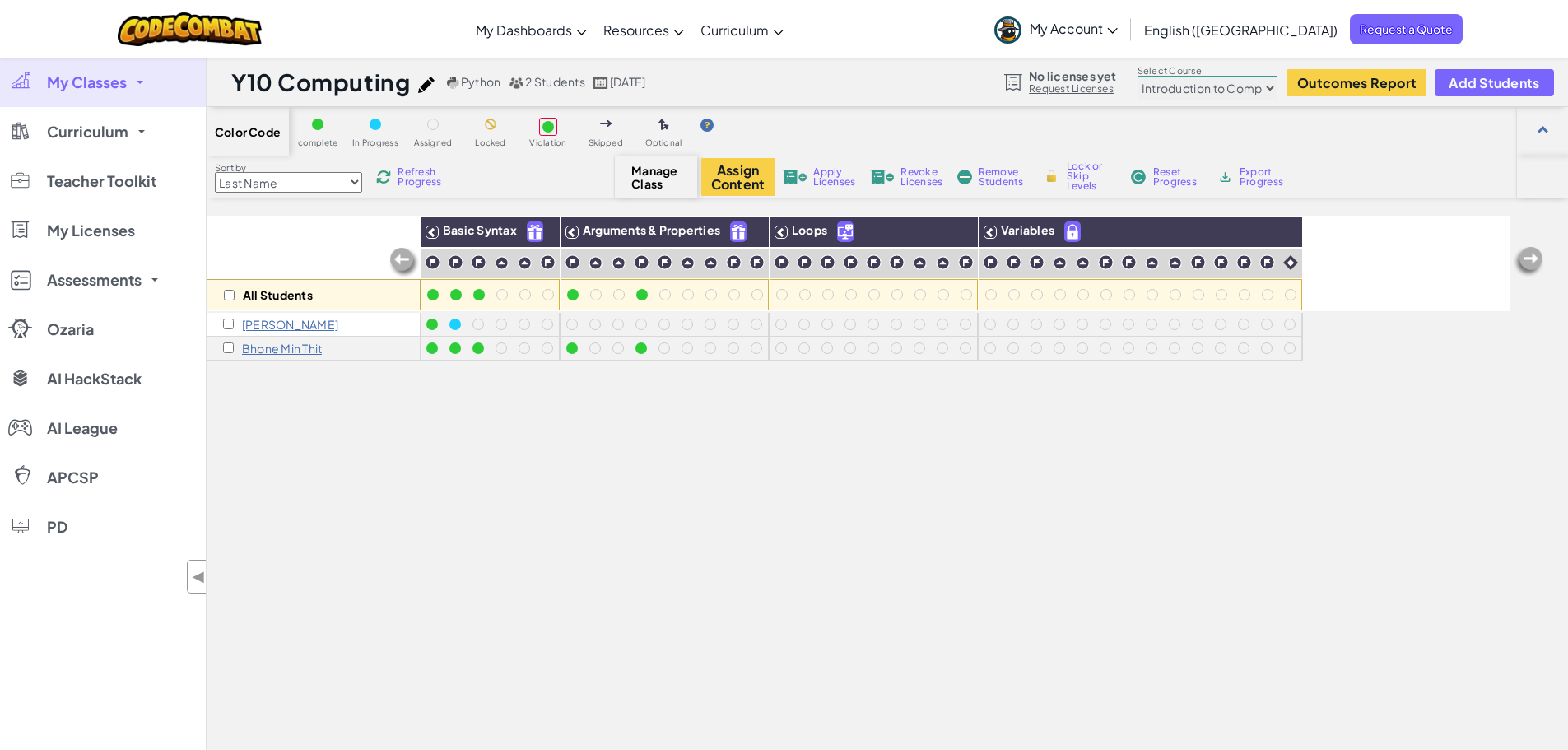
click at [814, 171] on span "Apply Licenses" at bounding box center [834, 177] width 42 height 20
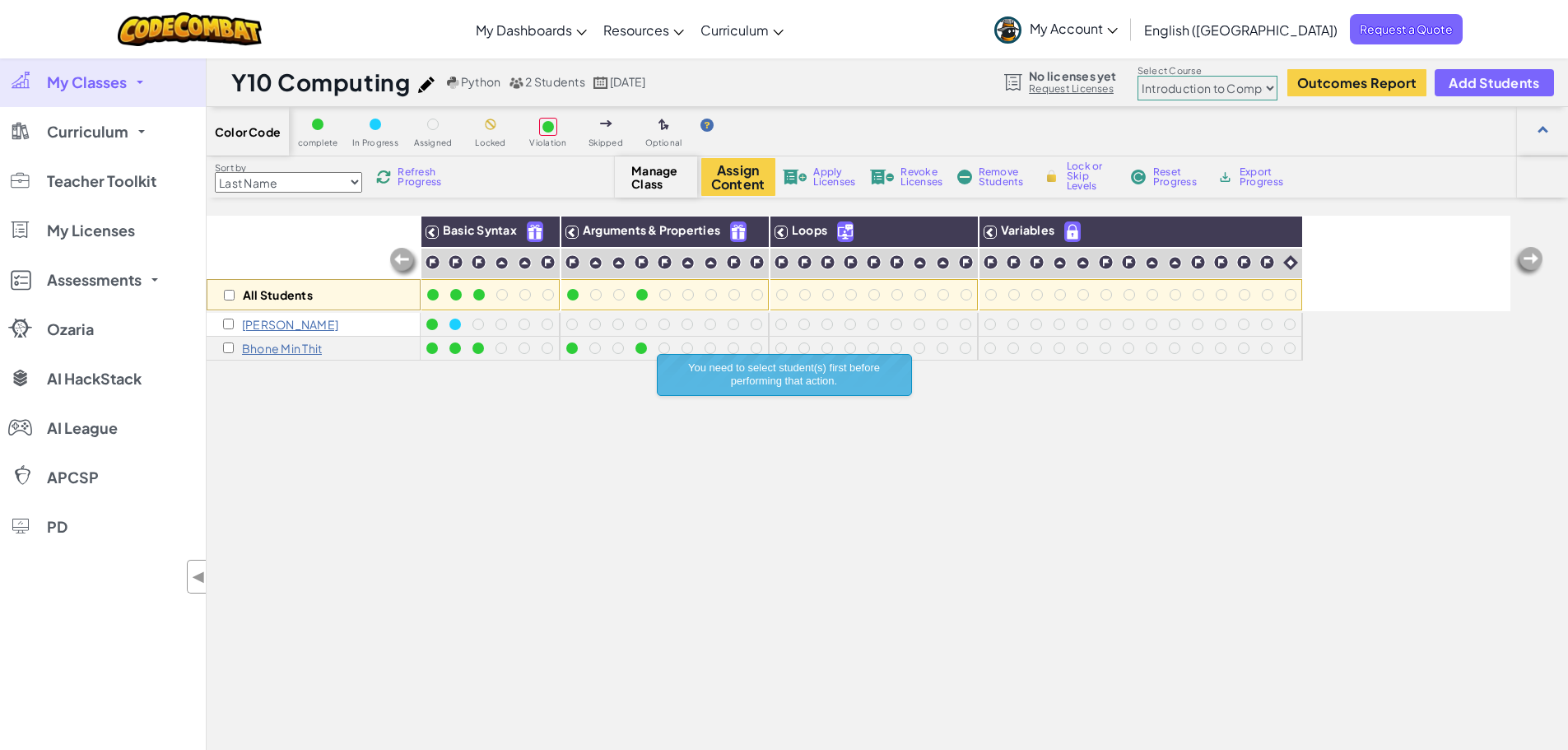
click at [780, 461] on div "All Students Basic Syntax Arguments & Properties Loops Variables Anthony Miles …" at bounding box center [858, 549] width 1304 height 667
